Goal: Task Accomplishment & Management: Complete application form

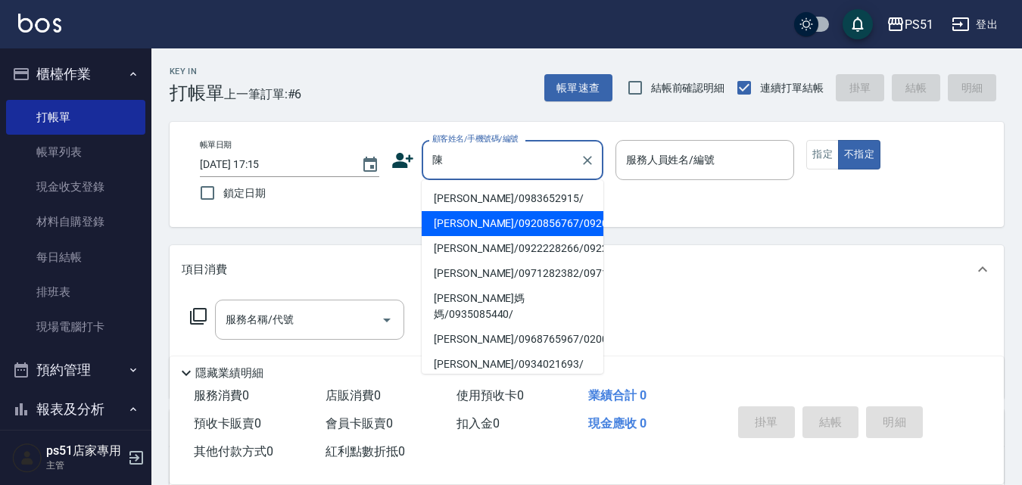
drag, startPoint x: 448, startPoint y: 216, endPoint x: 517, endPoint y: 216, distance: 68.9
click at [448, 216] on li "[PERSON_NAME]/0920856767/0920856767" at bounding box center [512, 223] width 182 height 25
type input "[PERSON_NAME]/0920856767/0920856767"
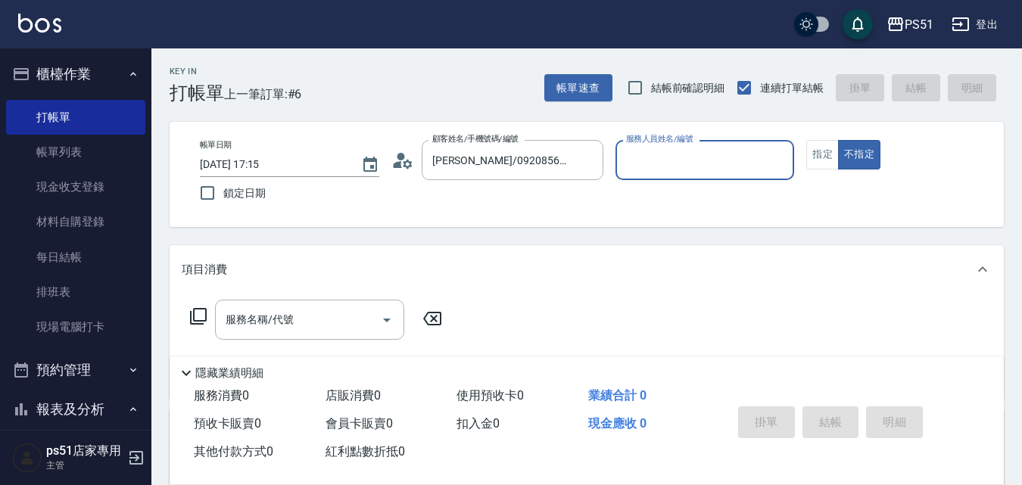
click at [675, 164] on input "服務人員姓名/編號" at bounding box center [705, 160] width 166 height 26
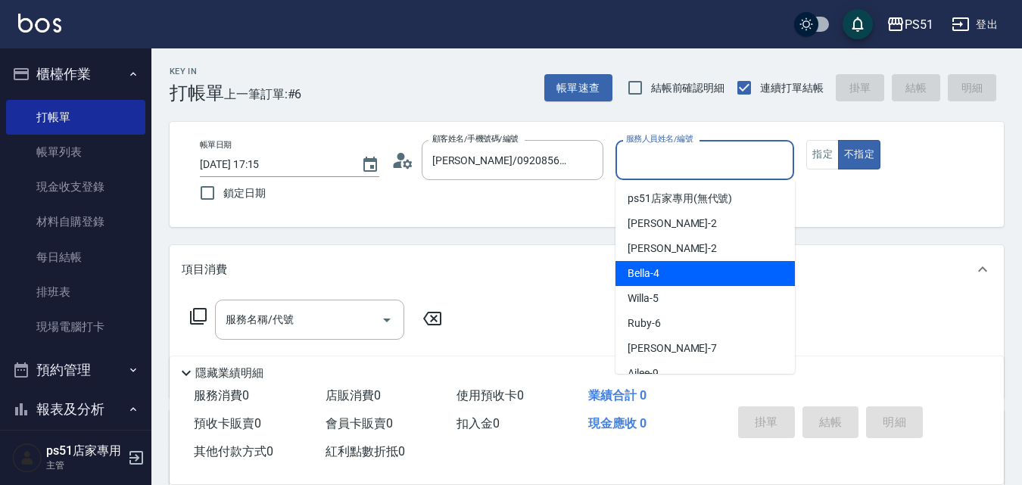
click at [644, 278] on span "Bella -4" at bounding box center [643, 274] width 32 height 16
type input "Bella-4"
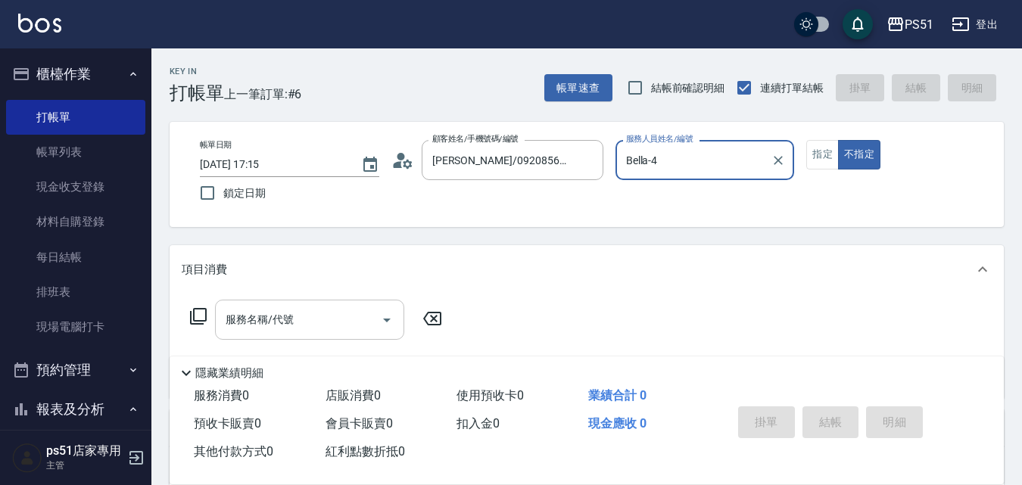
click at [368, 320] on input "服務名稱/代號" at bounding box center [298, 319] width 153 height 26
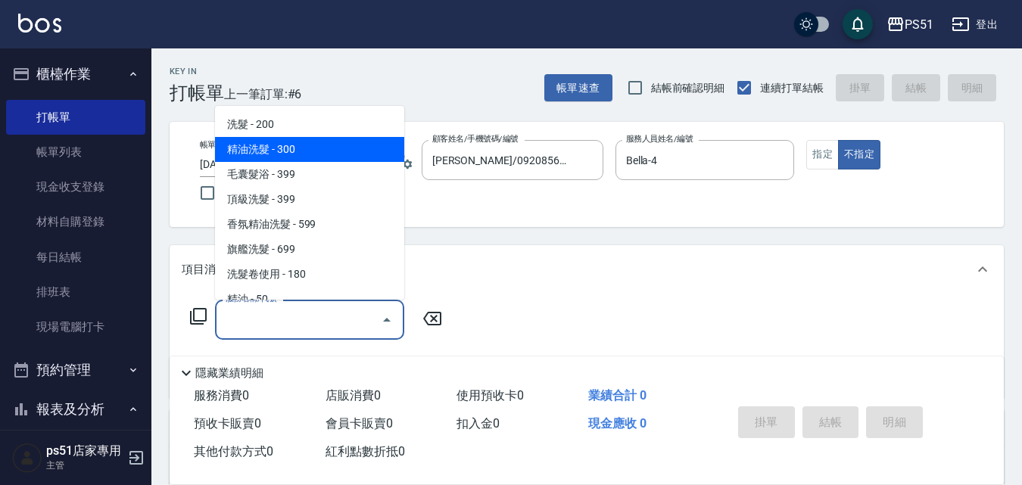
click at [281, 149] on span "精油洗髮 - 300" at bounding box center [309, 149] width 189 height 25
type input "精油洗髮(102)"
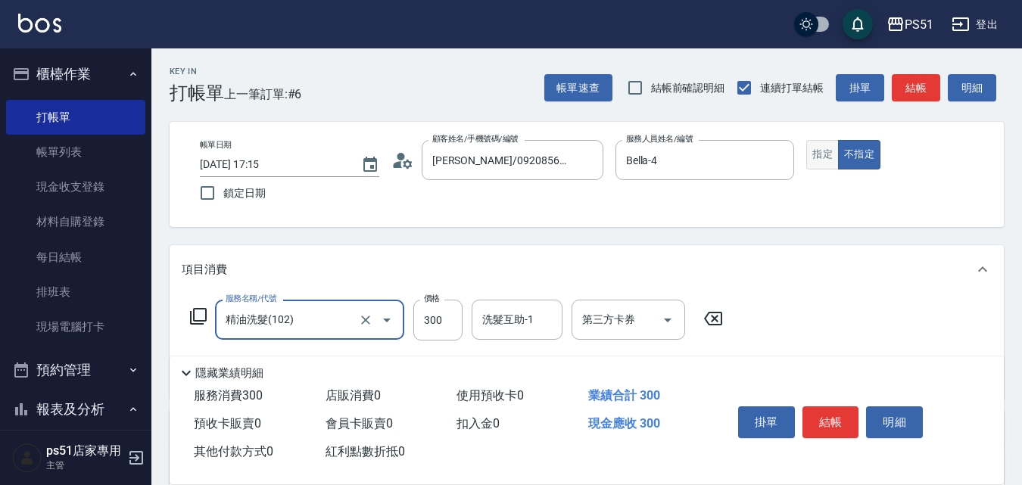
click at [809, 155] on button "指定" at bounding box center [822, 155] width 33 height 30
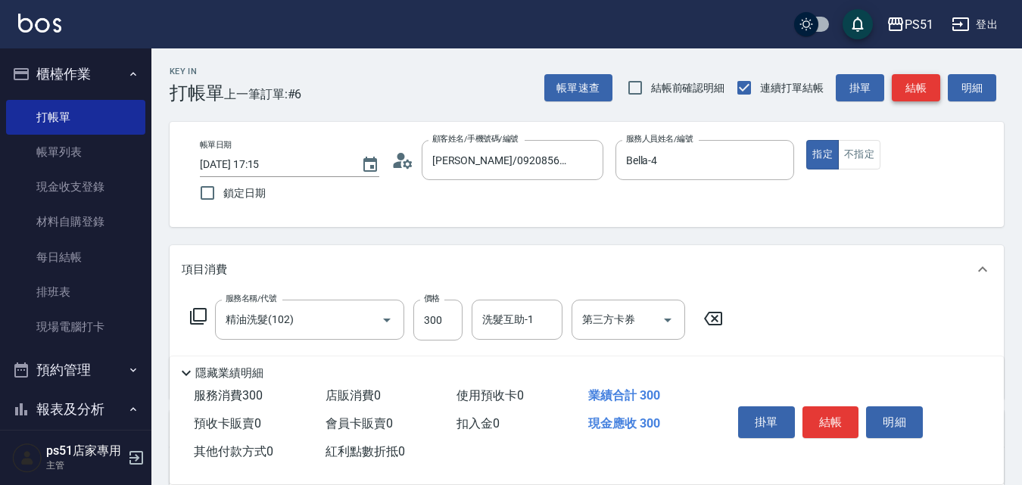
click at [916, 95] on button "結帳" at bounding box center [915, 88] width 48 height 28
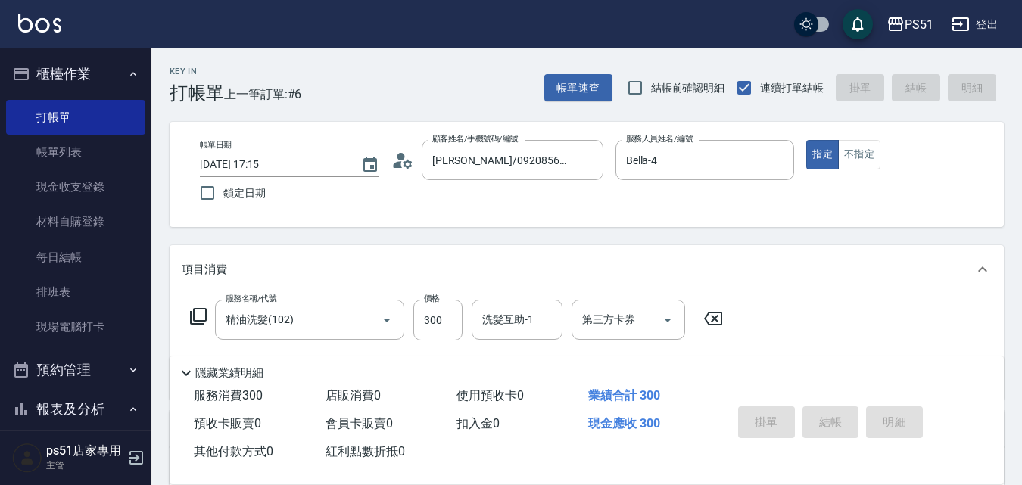
type input "[DATE] 18:44"
